Goal: Navigation & Orientation: Find specific page/section

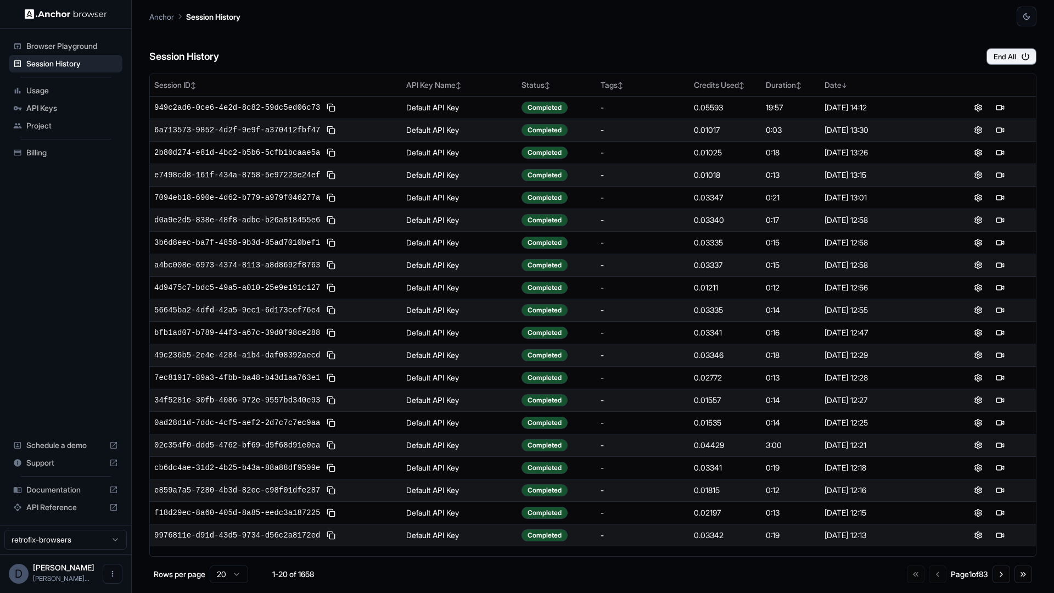
click at [388, 60] on div "Session History End All" at bounding box center [592, 45] width 887 height 38
click at [77, 94] on span "Usage" at bounding box center [72, 90] width 92 height 11
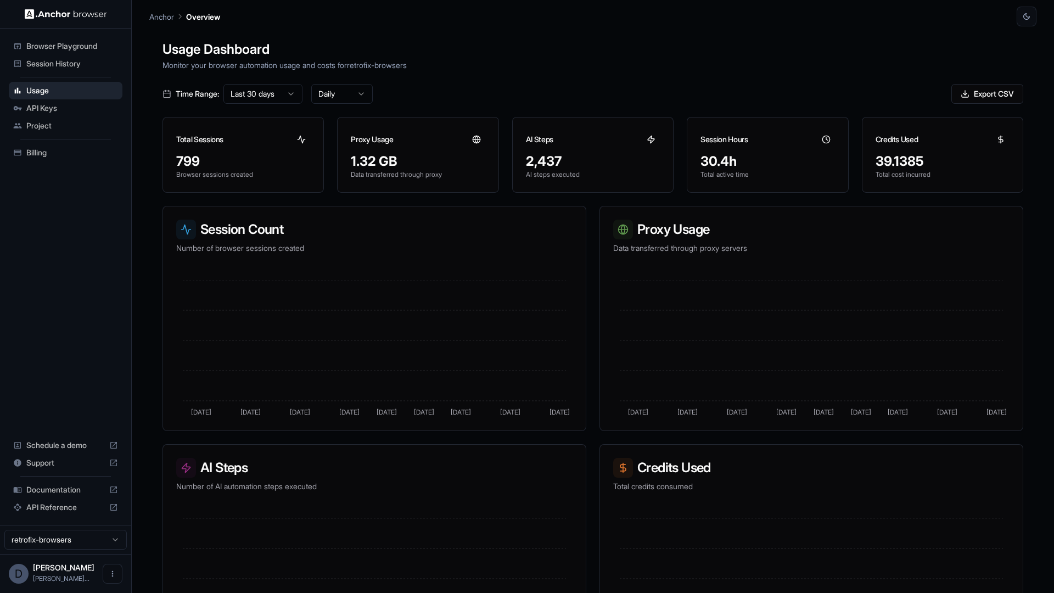
click at [77, 109] on span "API Keys" at bounding box center [72, 108] width 92 height 11
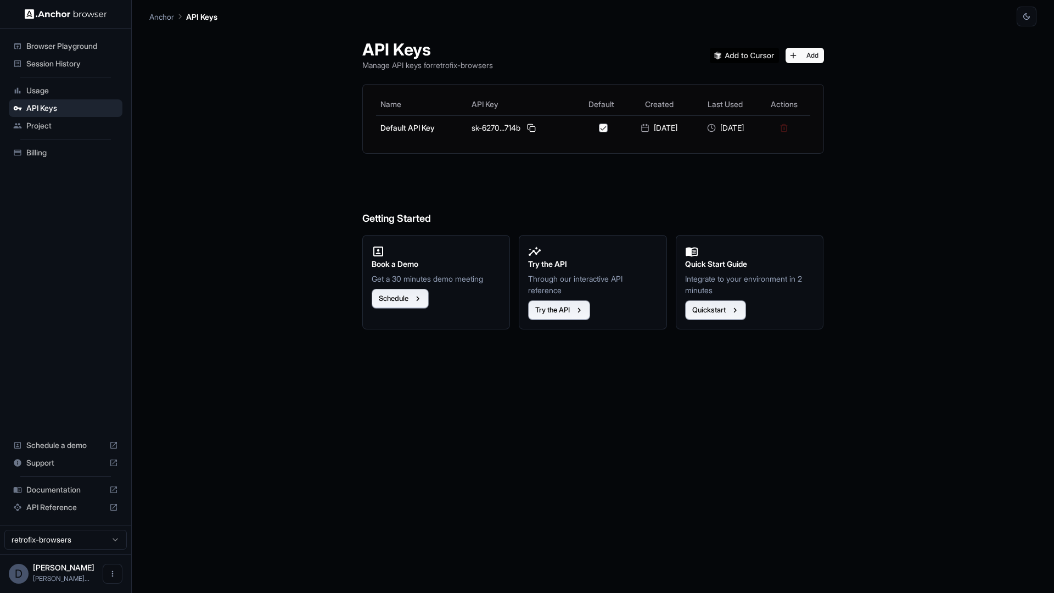
click at [82, 121] on span "Project" at bounding box center [72, 125] width 92 height 11
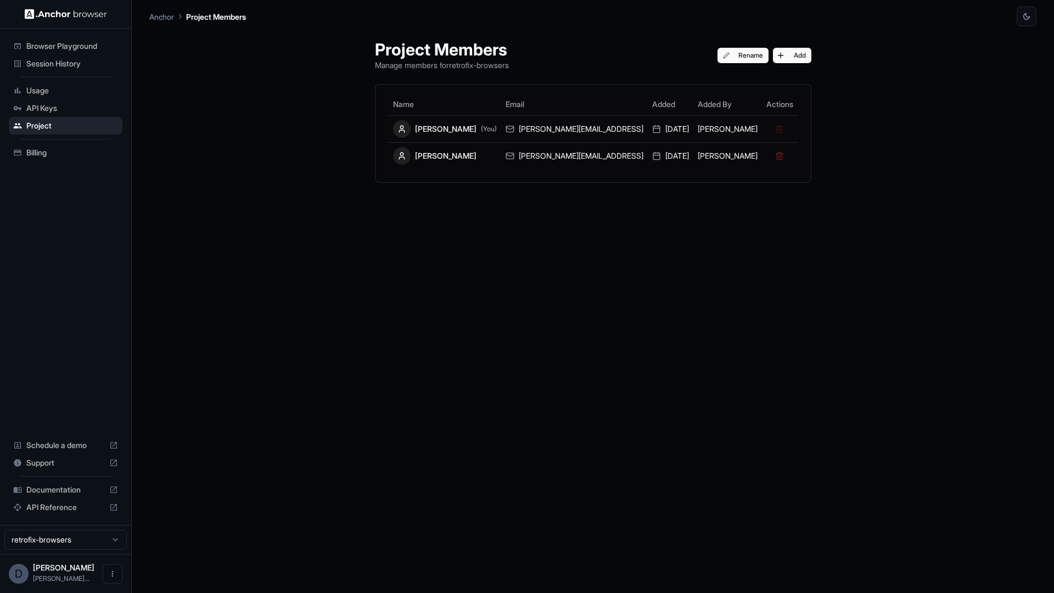
click at [82, 153] on span "Billing" at bounding box center [72, 152] width 92 height 11
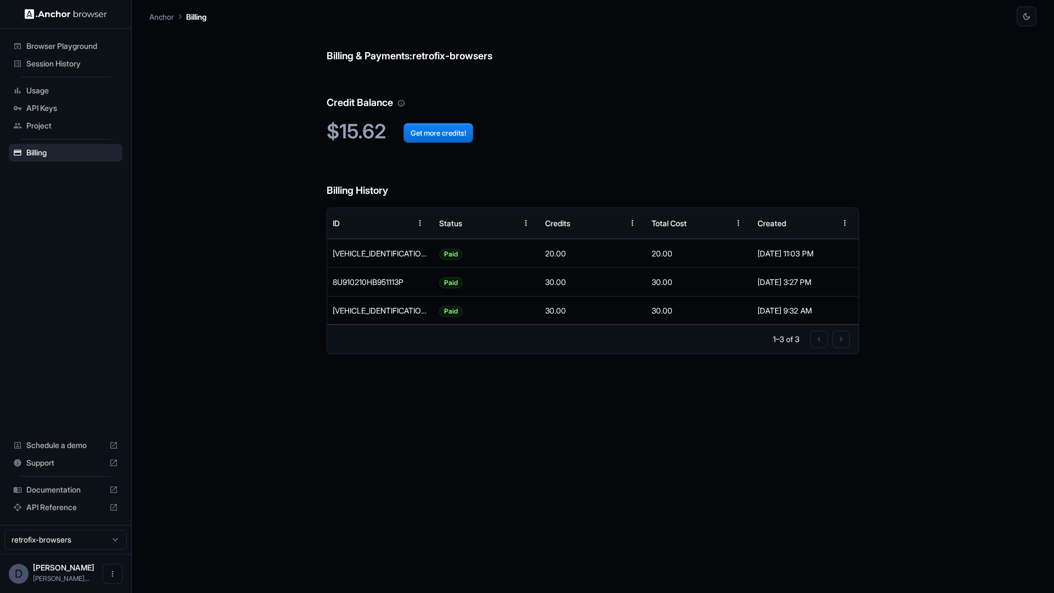
click at [82, 122] on span "Project" at bounding box center [72, 125] width 92 height 11
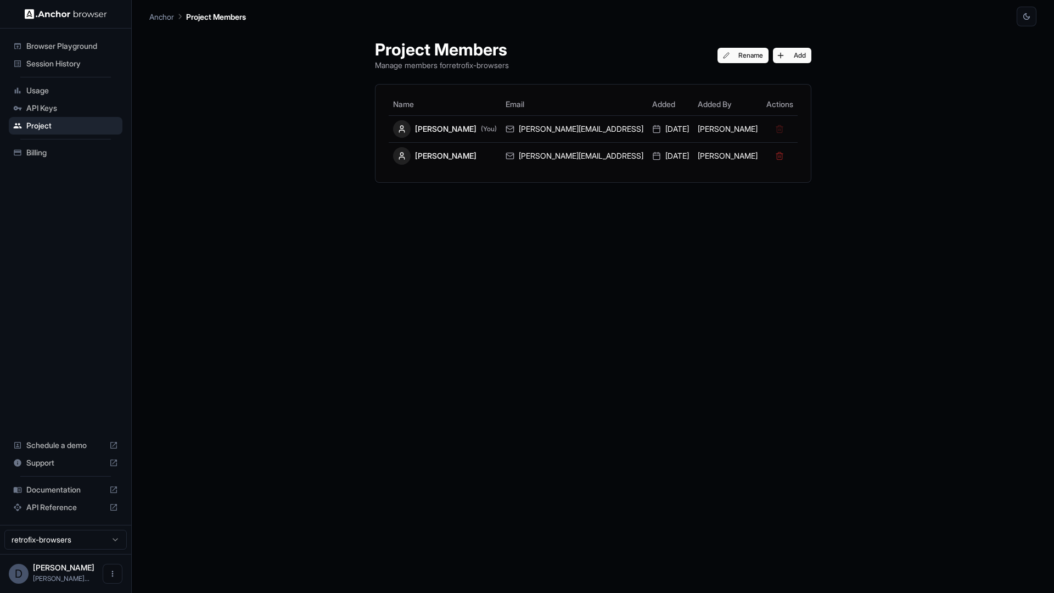
click at [82, 105] on span "API Keys" at bounding box center [72, 108] width 92 height 11
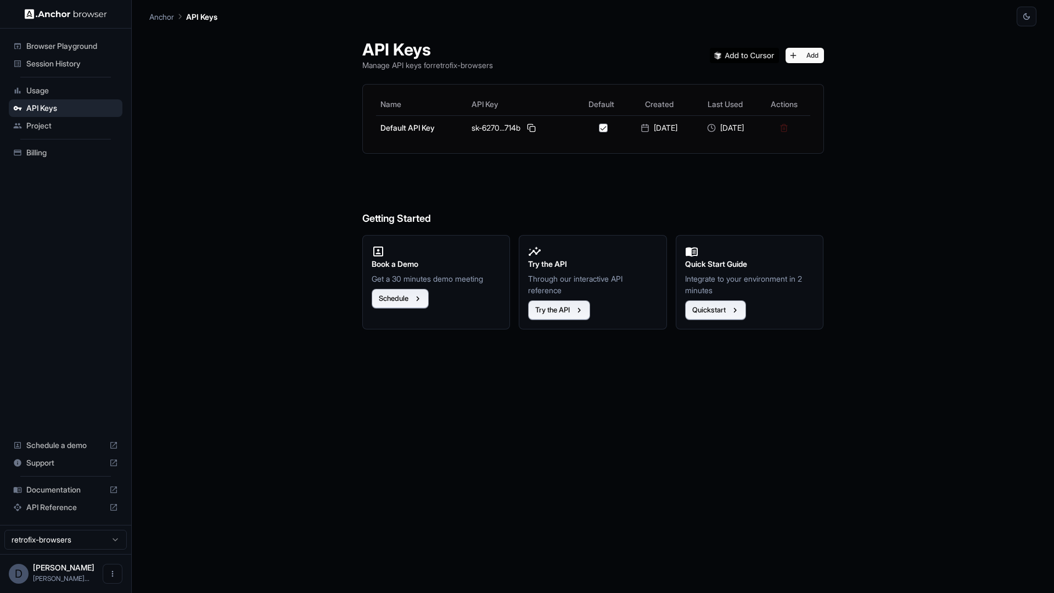
click at [82, 91] on span "Usage" at bounding box center [72, 90] width 92 height 11
